Goal: Find specific page/section: Find specific page/section

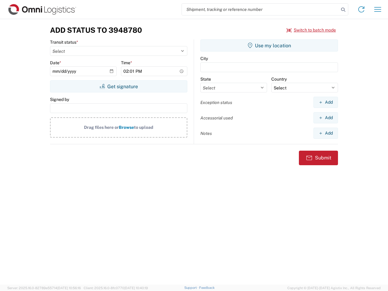
click at [261, 9] on input "search" at bounding box center [260, 10] width 157 height 12
click at [344, 10] on icon at bounding box center [343, 9] width 8 height 8
click at [362, 9] on icon at bounding box center [362, 10] width 10 height 10
click at [378, 9] on icon "button" at bounding box center [378, 9] width 7 height 5
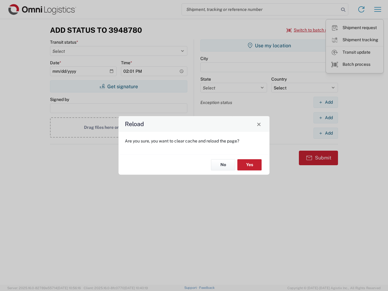
click at [312, 30] on div "Reload Are you sure, you want to clear cache and reload the page? No Yes" at bounding box center [194, 145] width 388 height 291
click at [119, 86] on div "Reload Are you sure, you want to clear cache and reload the page? No Yes" at bounding box center [194, 145] width 388 height 291
click at [269, 46] on div "Reload Are you sure, you want to clear cache and reload the page? No Yes" at bounding box center [194, 145] width 388 height 291
click at [326, 102] on div "Reload Are you sure, you want to clear cache and reload the page? No Yes" at bounding box center [194, 145] width 388 height 291
click at [326, 118] on div "Reload Are you sure, you want to clear cache and reload the page? No Yes" at bounding box center [194, 145] width 388 height 291
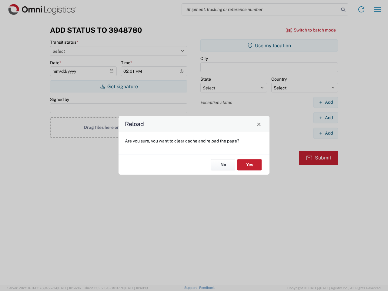
click at [326, 133] on div "Reload Are you sure, you want to clear cache and reload the page? No Yes" at bounding box center [194, 145] width 388 height 291
